Goal: Information Seeking & Learning: Find specific fact

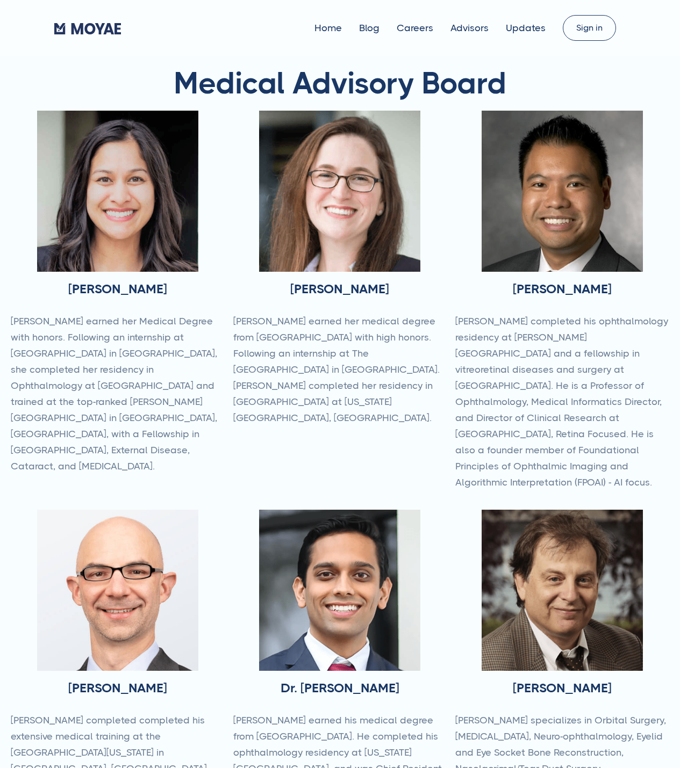
type input "Subscribe"
click at [242, 336] on p "Dr. Golde earned her medical degree from Baylor College of Medicine with high h…" at bounding box center [340, 369] width 214 height 113
copy p "Baylor"
click at [210, 90] on h1 "Medical Advisory Board" at bounding box center [340, 83] width 658 height 33
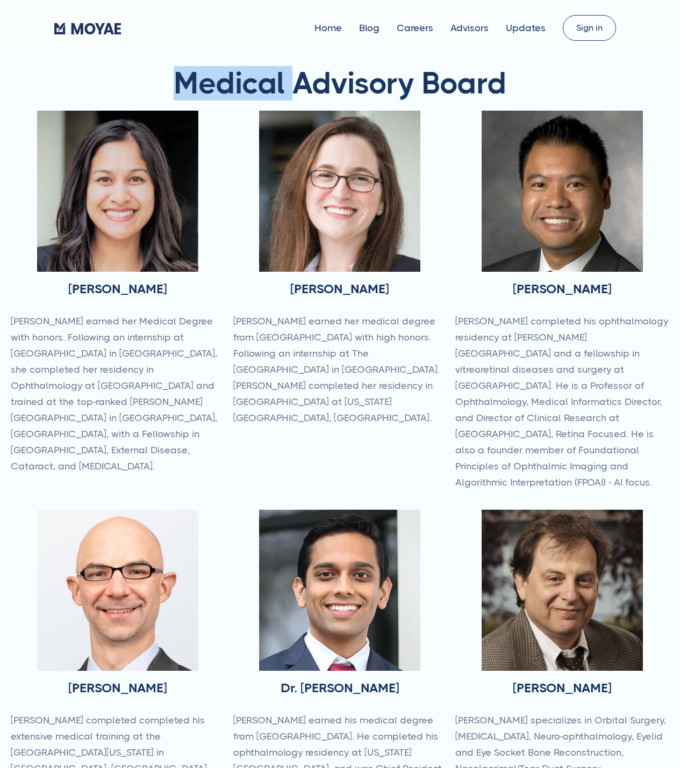
click at [210, 90] on h1 "Medical Advisory Board" at bounding box center [340, 83] width 658 height 33
copy h1 "Medical"
drag, startPoint x: 230, startPoint y: 319, endPoint x: 443, endPoint y: 404, distance: 229.7
click at [443, 404] on div "Dr. Lena Dixit Dr. Dixit earned her Medical Degree with honors. Following an in…" at bounding box center [340, 498] width 658 height 775
copy p "Dr. Golde earned her medical degree from Baylor College of Medicine with high h…"
